Goal: Check status: Check status

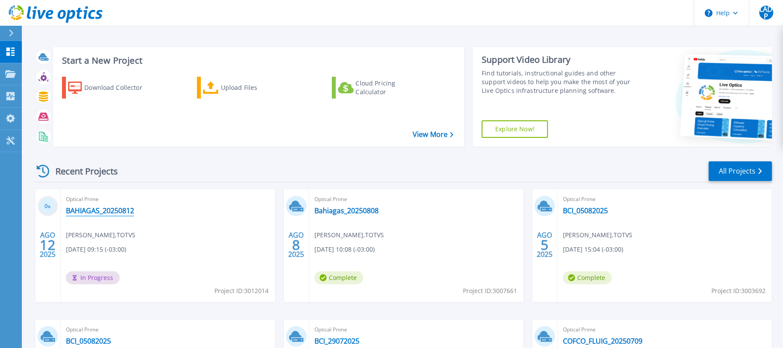
click at [109, 213] on link "BAHIAGAS_20250812" at bounding box center [100, 211] width 68 height 9
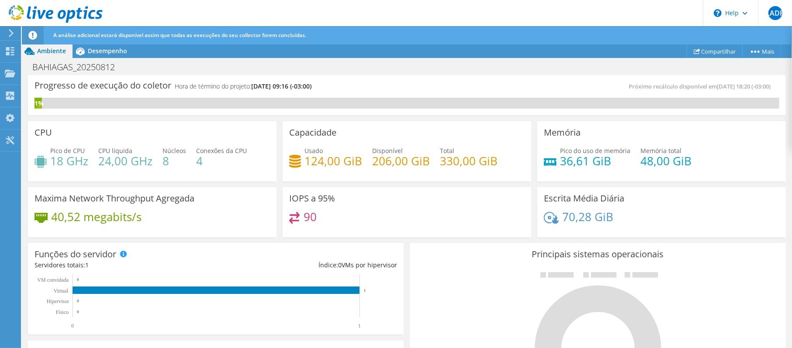
click at [77, 11] on use at bounding box center [56, 13] width 94 height 17
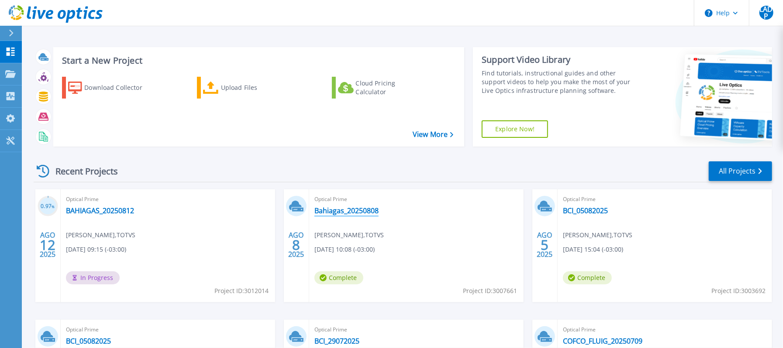
click at [357, 208] on link "Bahiagas_20250808" at bounding box center [346, 211] width 64 height 9
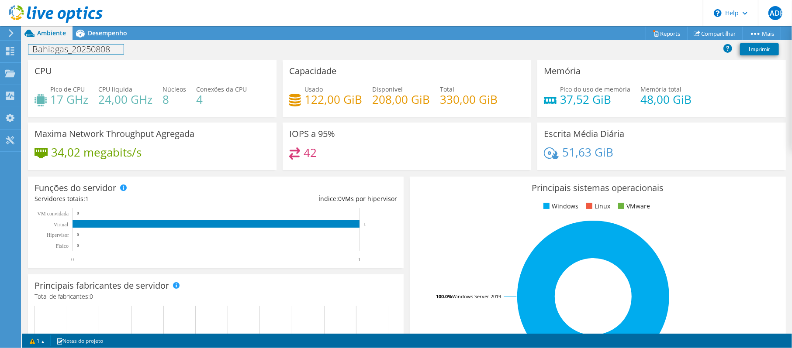
click at [99, 49] on h1 "Bahiagas_20250808" at bounding box center [75, 50] width 95 height 10
click at [104, 37] on div "Desempenho" at bounding box center [102, 33] width 61 height 14
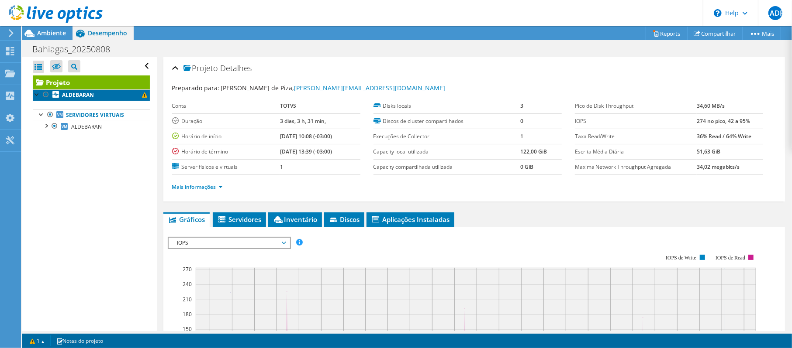
click at [98, 96] on link "ALDEBARAN" at bounding box center [91, 95] width 117 height 11
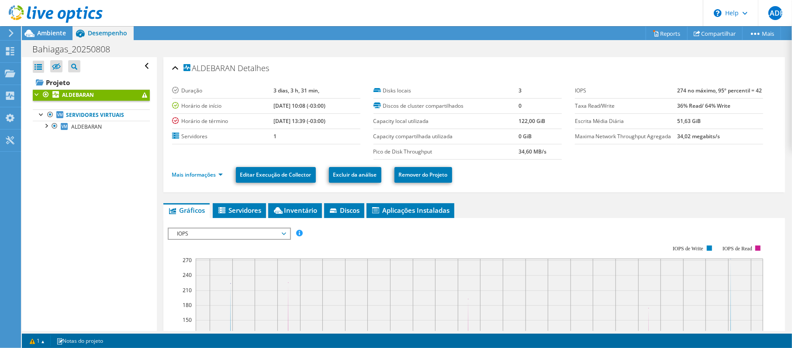
click at [135, 99] on link "ALDEBARAN" at bounding box center [91, 95] width 117 height 11
drag, startPoint x: 136, startPoint y: 95, endPoint x: 135, endPoint y: 100, distance: 4.5
click at [142, 96] on span at bounding box center [144, 95] width 5 height 5
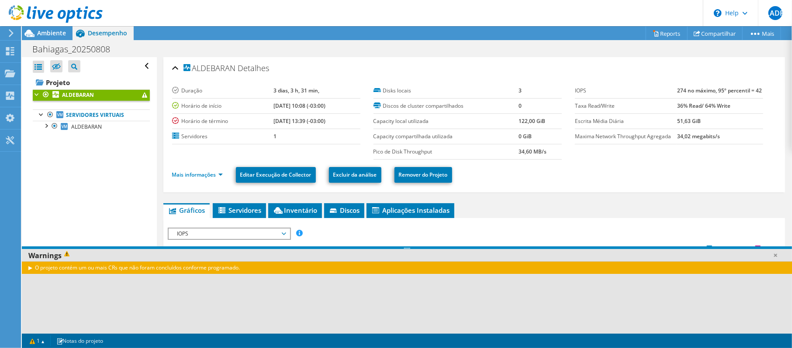
click at [227, 270] on div "O projeto contém um ou mais CRs que não foram concluídos conforme programado." at bounding box center [407, 268] width 770 height 13
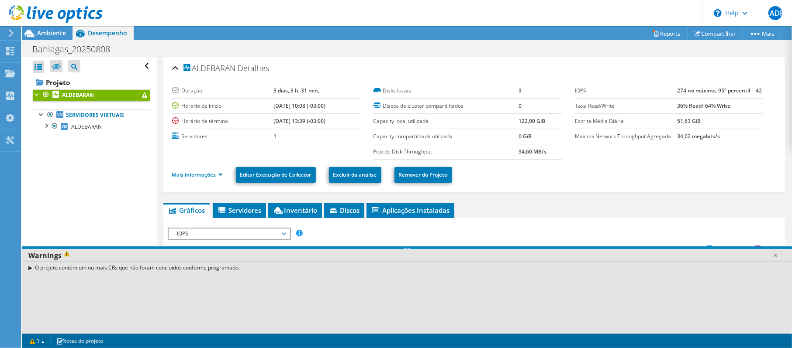
click at [235, 269] on div "O projeto contém um ou mais CRs que não foram concluídos conforme programado." at bounding box center [407, 268] width 770 height 13
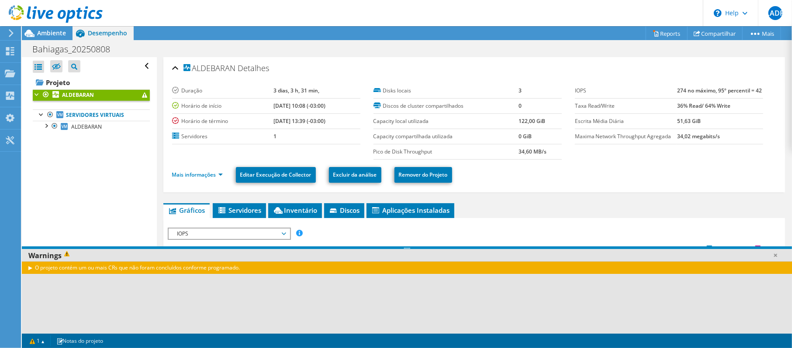
click at [235, 269] on div "O projeto contém um ou mais CRs que não foram concluídos conforme programado." at bounding box center [407, 268] width 770 height 13
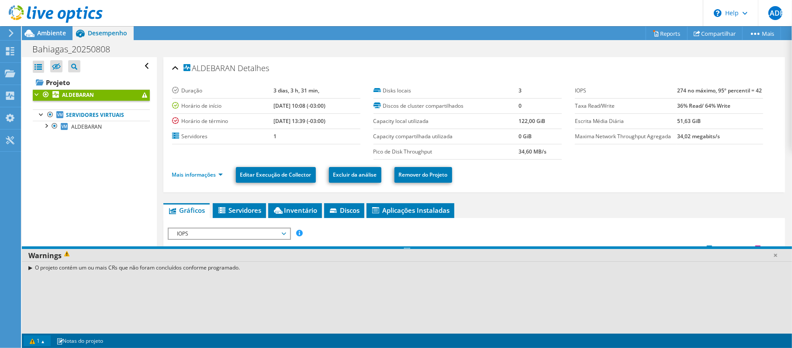
click at [44, 341] on link "1" at bounding box center [37, 341] width 27 height 11
click at [32, 341] on link "1" at bounding box center [37, 341] width 27 height 11
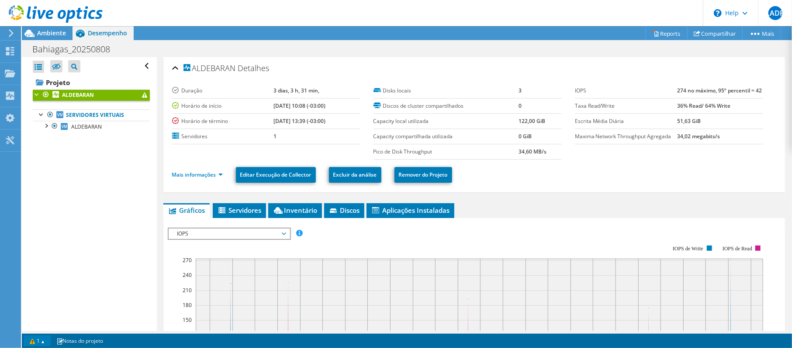
click at [32, 341] on link "1" at bounding box center [37, 341] width 27 height 11
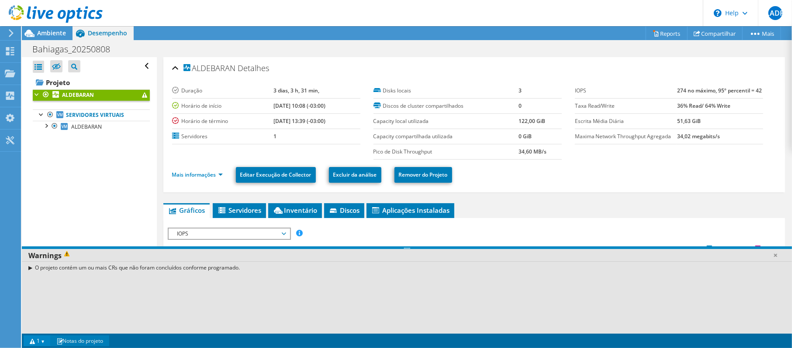
click at [87, 345] on link "Notas do projeto" at bounding box center [79, 341] width 59 height 11
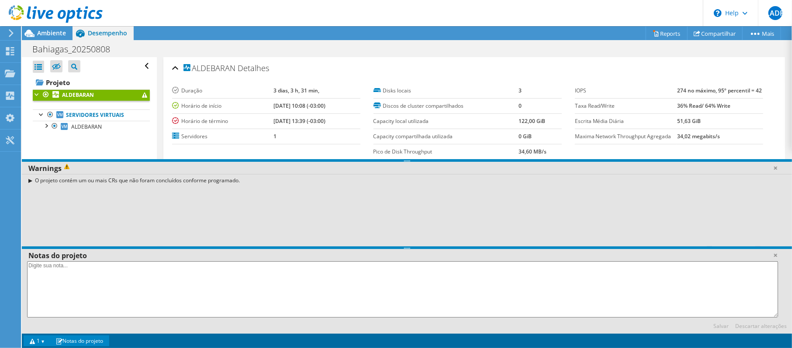
click at [30, 182] on div "O projeto contém um ou mais CRs que não foram concluídos conforme programado." at bounding box center [407, 180] width 770 height 13
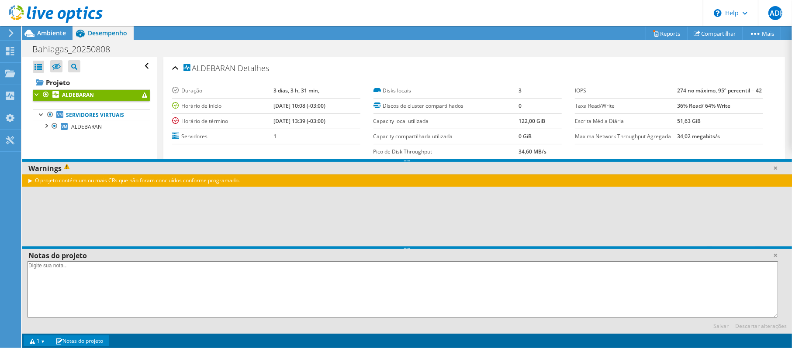
click at [30, 181] on div "O projeto contém um ou mais CRs que não foram concluídos conforme programado." at bounding box center [407, 180] width 770 height 13
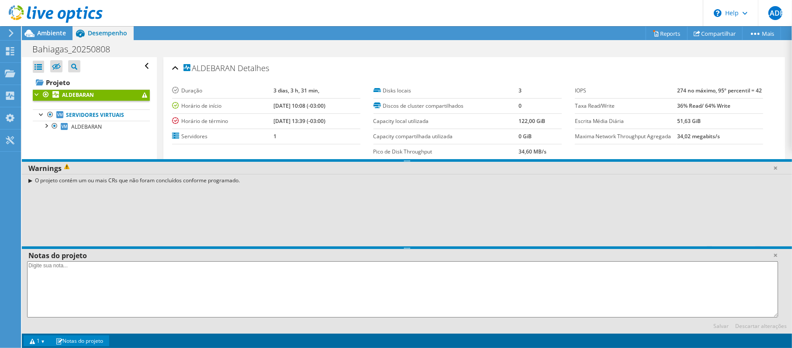
click at [30, 182] on div "O projeto contém um ou mais CRs que não foram concluídos conforme programado." at bounding box center [407, 180] width 770 height 13
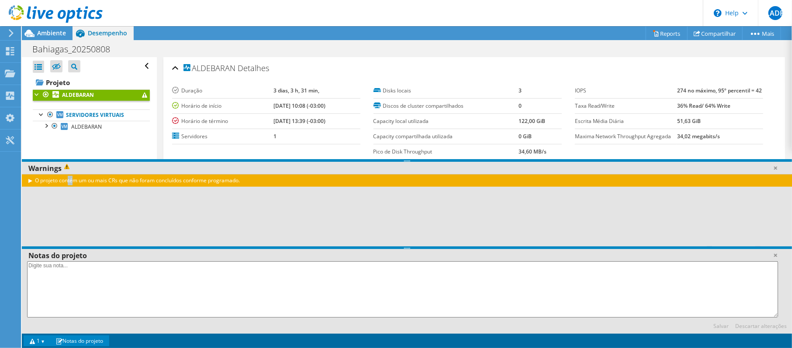
click at [30, 182] on div "O projeto contém um ou mais CRs que não foram concluídos conforme programado." at bounding box center [407, 180] width 770 height 13
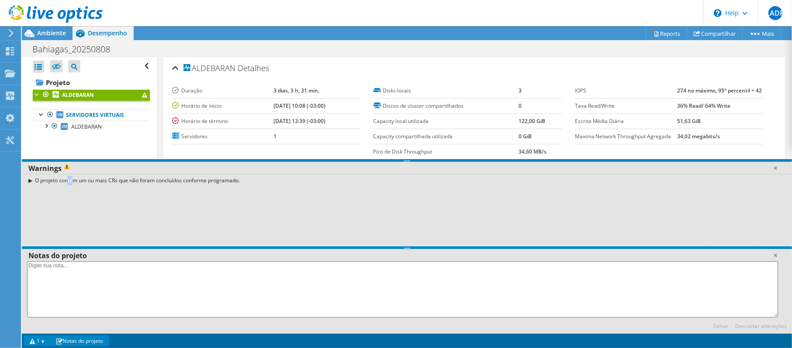
click at [30, 182] on div "O projeto contém um ou mais CRs que não foram concluídos conforme programado." at bounding box center [407, 180] width 770 height 13
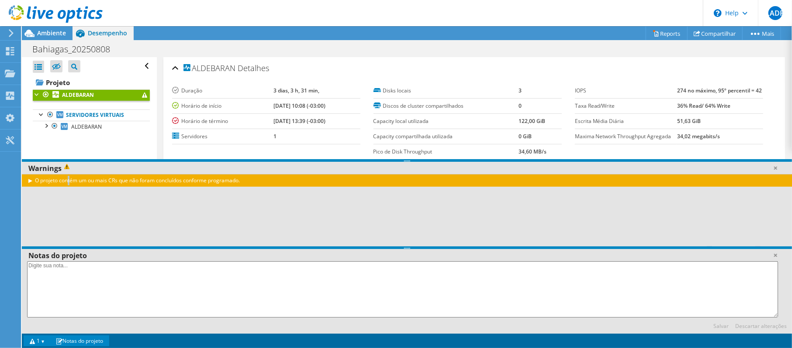
click at [30, 182] on div "O projeto contém um ou mais CRs que não foram concluídos conforme programado." at bounding box center [407, 180] width 770 height 13
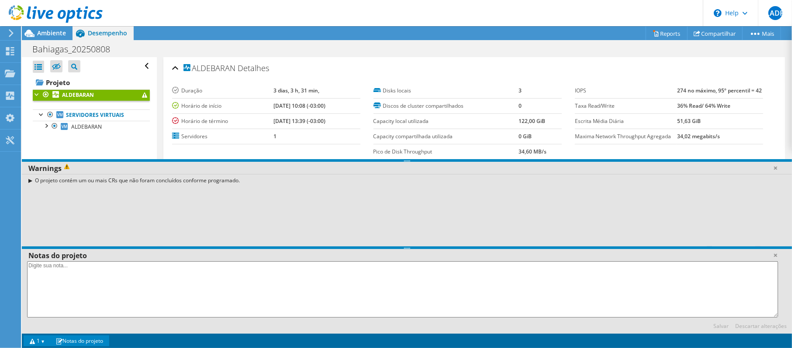
click at [72, 168] on span at bounding box center [68, 169] width 13 height 10
click at [65, 172] on span at bounding box center [68, 169] width 13 height 10
click at [70, 184] on div "O projeto contém um ou mais CRs que não foram concluídos conforme programado." at bounding box center [407, 180] width 770 height 13
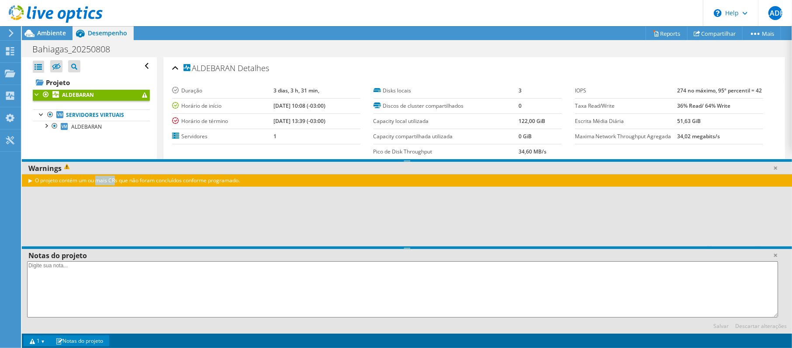
click at [70, 184] on div "O projeto contém um ou mais CRs que não foram concluídos conforme programado." at bounding box center [407, 180] width 770 height 13
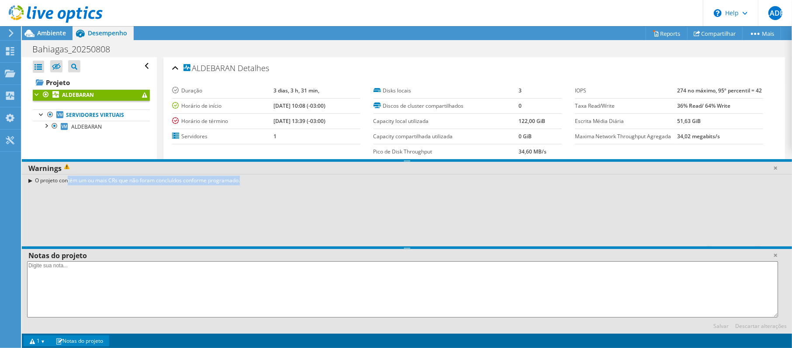
click at [70, 184] on div "O projeto contém um ou mais CRs que não foram concluídos conforme programado." at bounding box center [407, 180] width 770 height 13
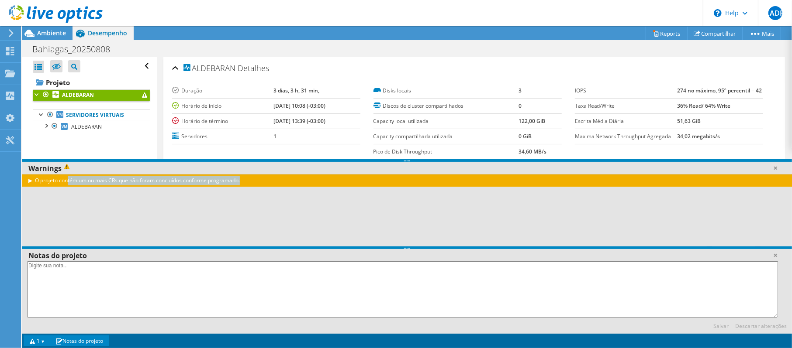
click at [196, 209] on div "O projeto contém um ou mais CRs que não foram concluídos conforme programado." at bounding box center [407, 210] width 770 height 72
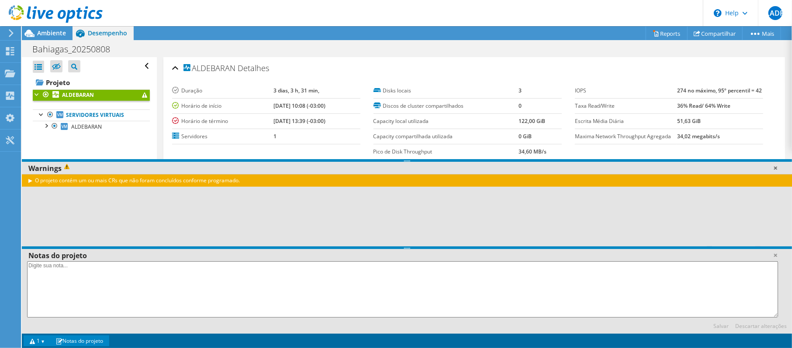
click at [776, 167] on link at bounding box center [775, 168] width 9 height 9
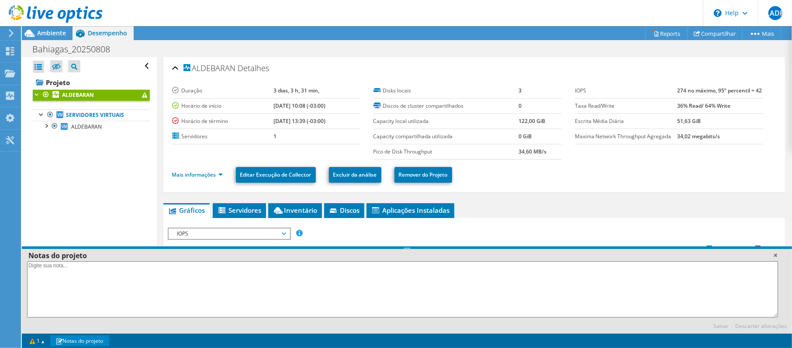
click at [775, 258] on link at bounding box center [775, 255] width 9 height 9
